Goal: Task Accomplishment & Management: Manage account settings

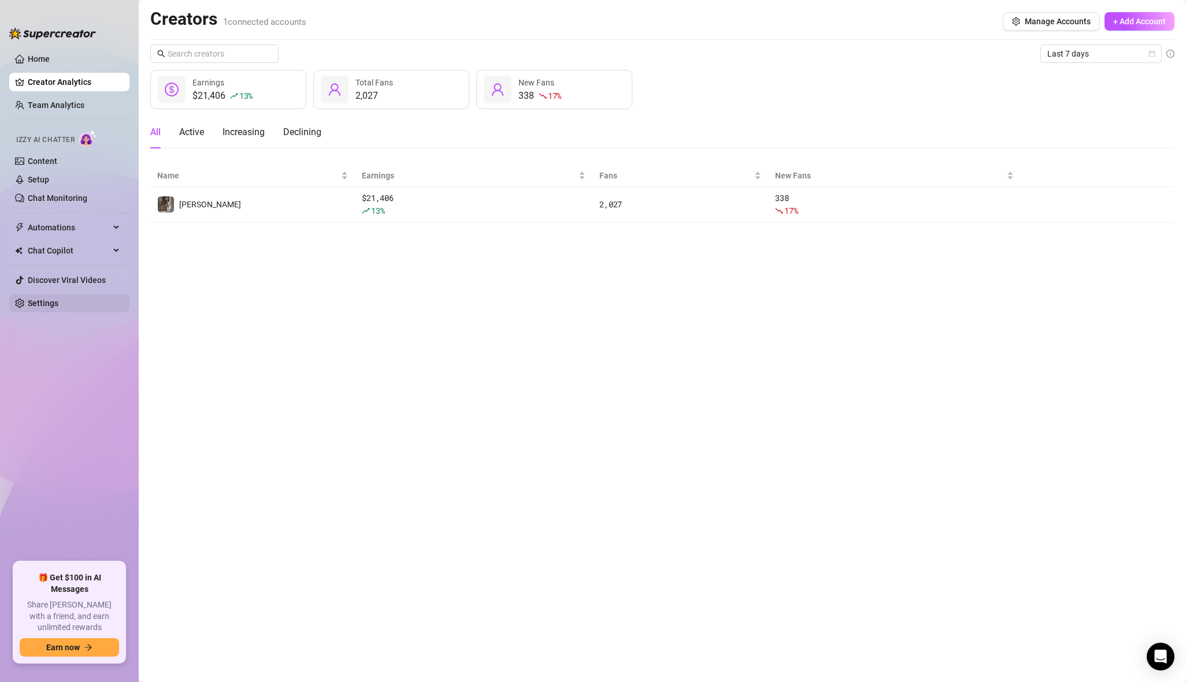
click at [56, 308] on link "Settings" at bounding box center [43, 303] width 31 height 9
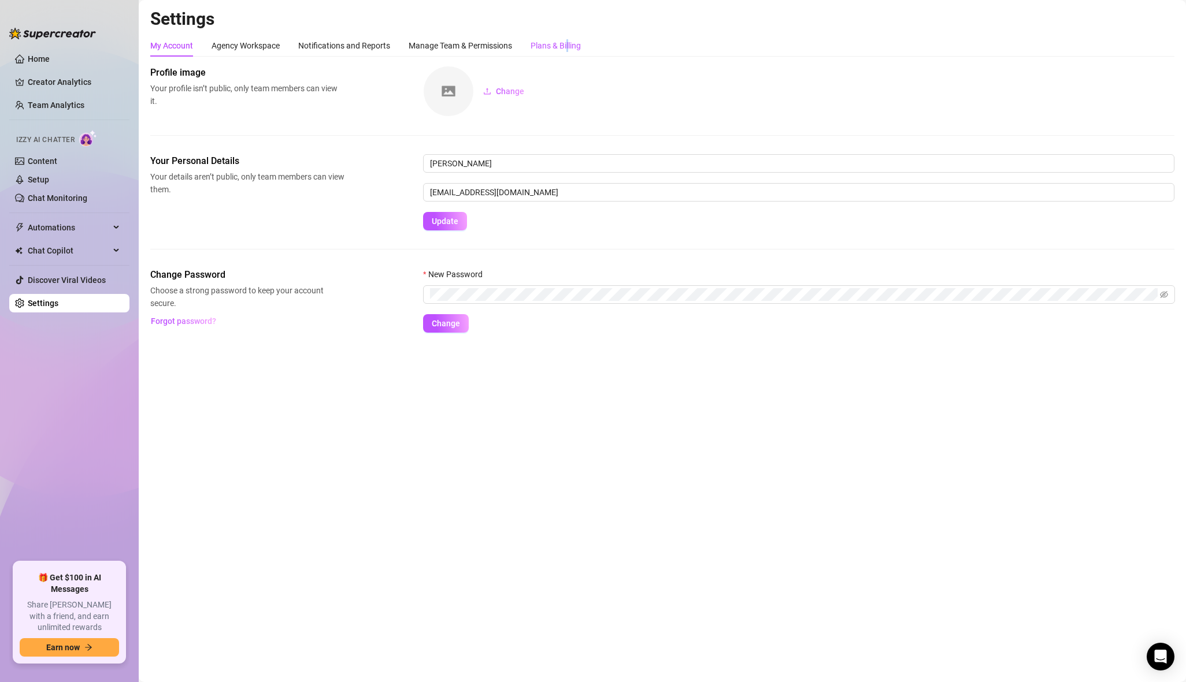
click at [569, 51] on div "Plans & Billing" at bounding box center [555, 45] width 50 height 13
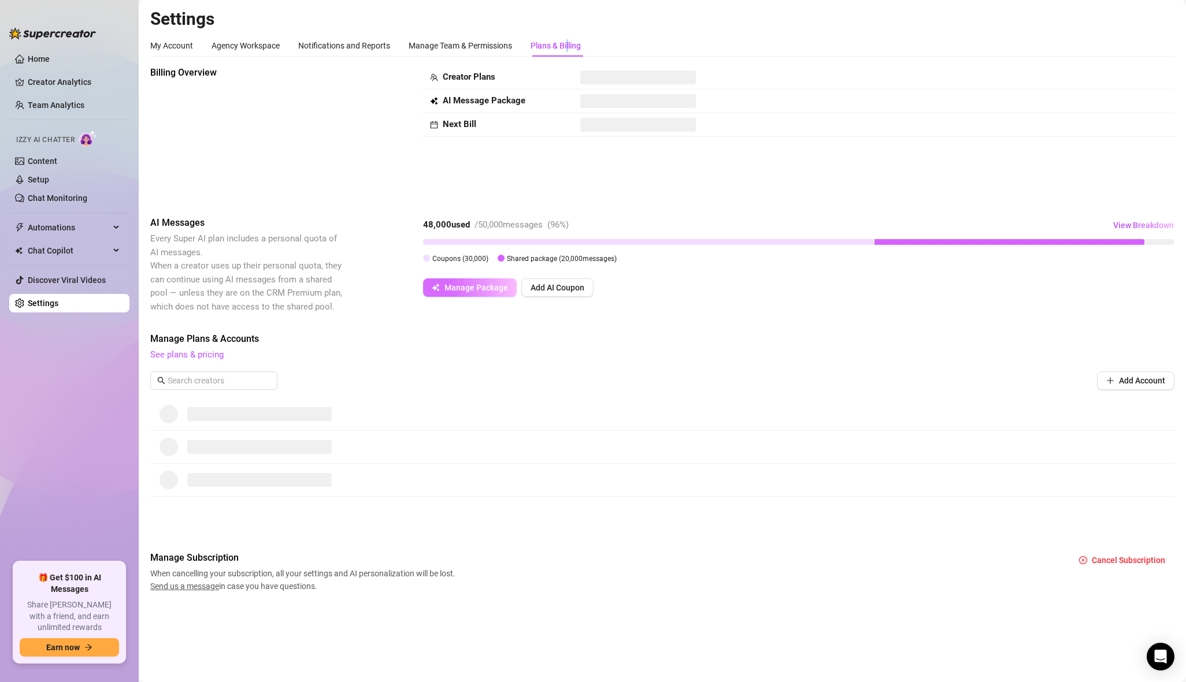
click at [482, 294] on button "Manage Package" at bounding box center [470, 287] width 94 height 18
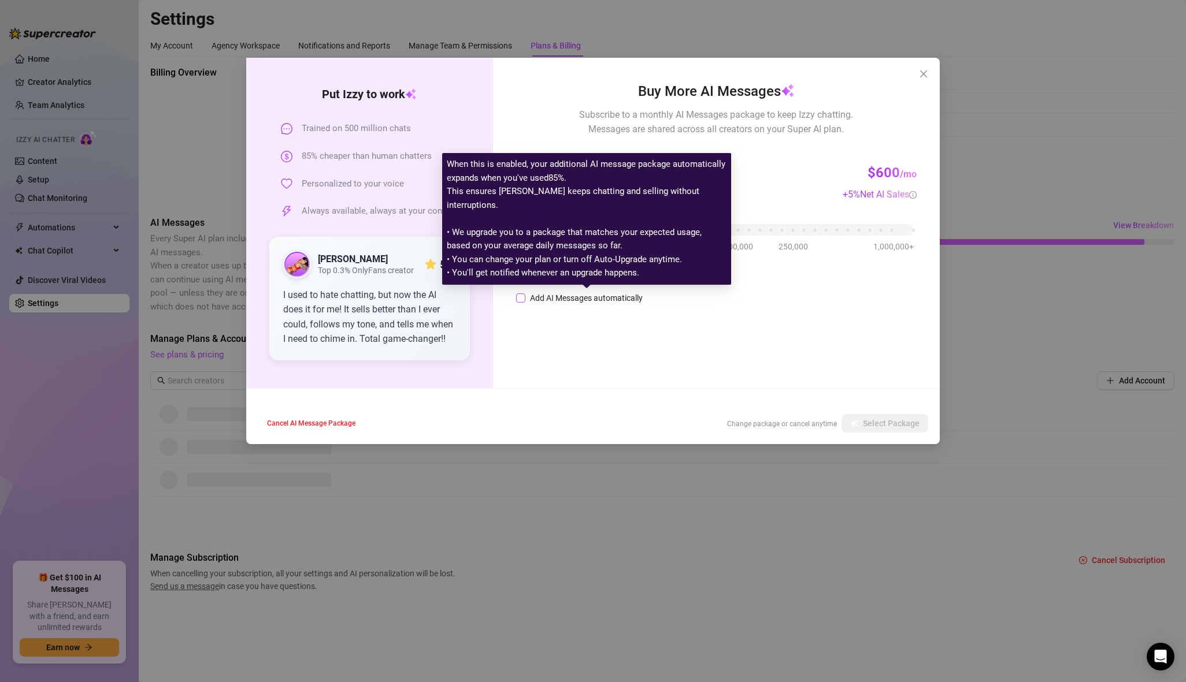
click at [588, 299] on div "Add AI Messages automatically" at bounding box center [586, 298] width 113 height 13
click at [525, 299] on input "Add AI Messages automatically" at bounding box center [520, 297] width 9 height 9
checkbox input "true"
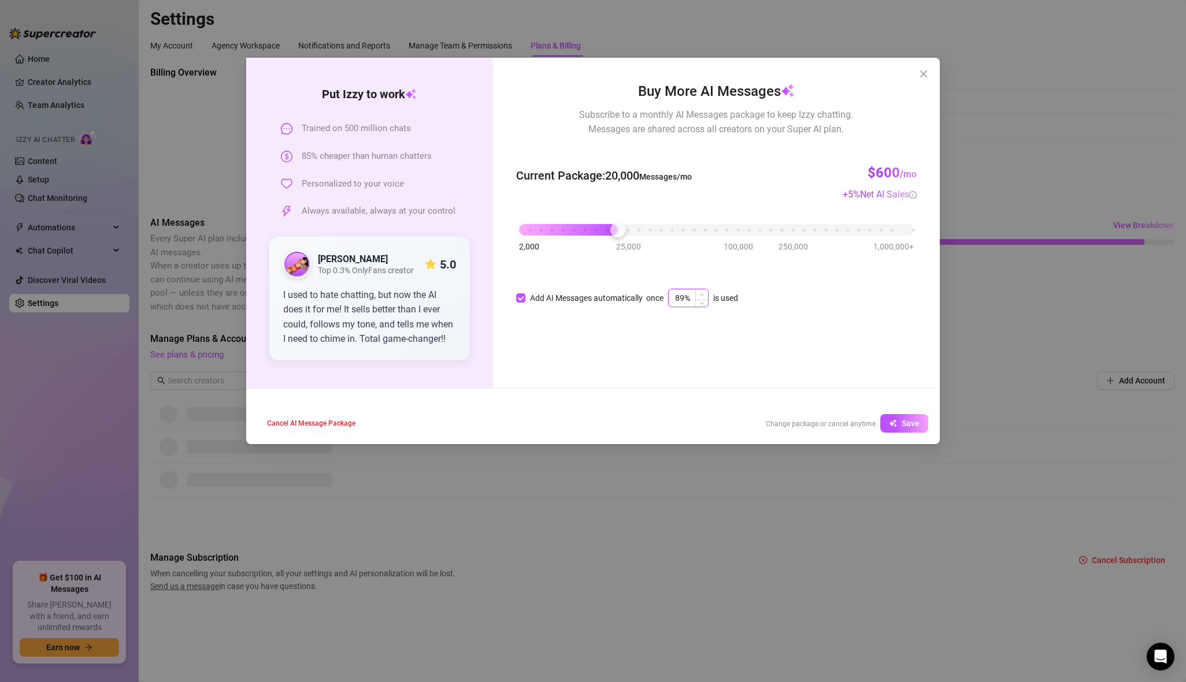
click at [702, 293] on icon "up" at bounding box center [702, 295] width 4 height 4
click at [703, 293] on icon "up" at bounding box center [702, 295] width 4 height 4
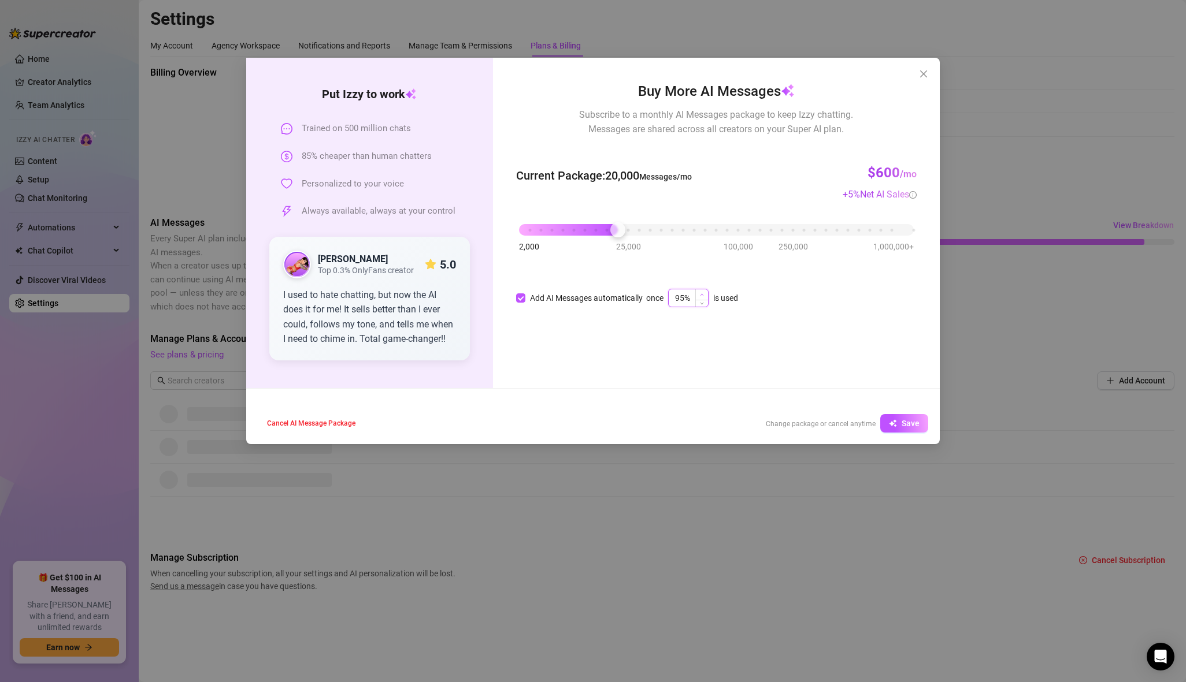
click at [703, 293] on icon "up" at bounding box center [702, 295] width 4 height 4
click at [704, 303] on icon "down" at bounding box center [702, 302] width 4 height 4
click at [703, 292] on span "Increase Value" at bounding box center [701, 294] width 13 height 10
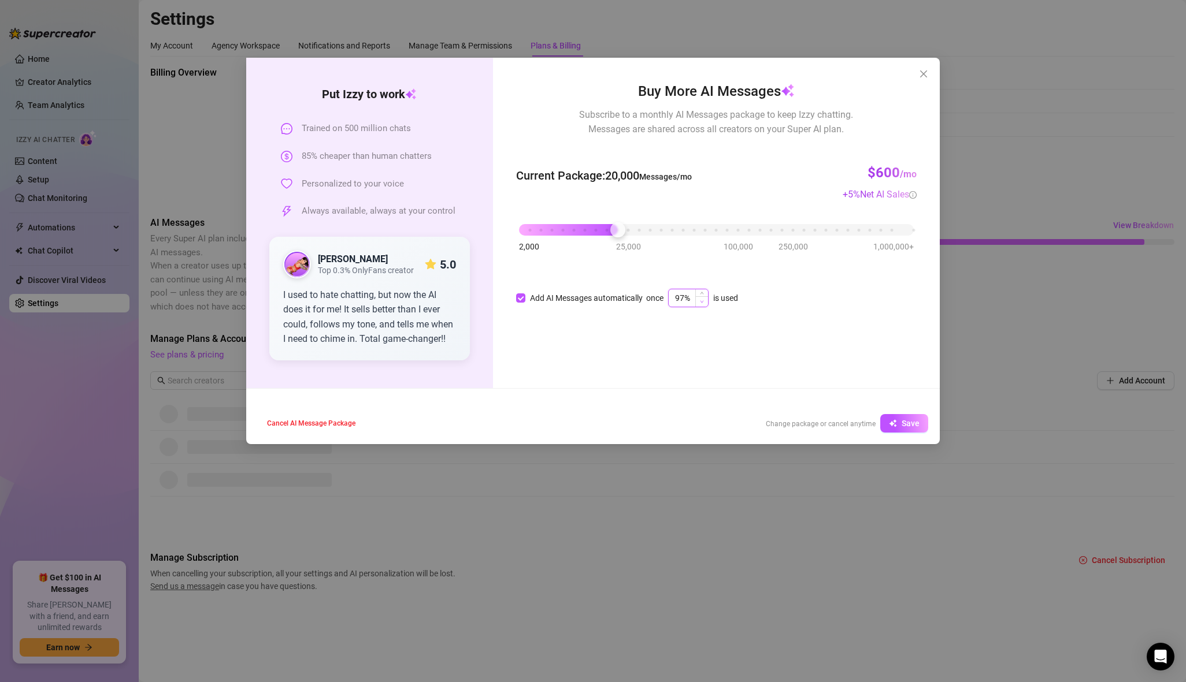
type input "96%"
click at [705, 303] on span "Decrease Value" at bounding box center [701, 301] width 13 height 10
click at [898, 420] on button "Save" at bounding box center [904, 423] width 48 height 18
click at [920, 77] on icon "close" at bounding box center [923, 73] width 7 height 7
